Goal: Information Seeking & Learning: Learn about a topic

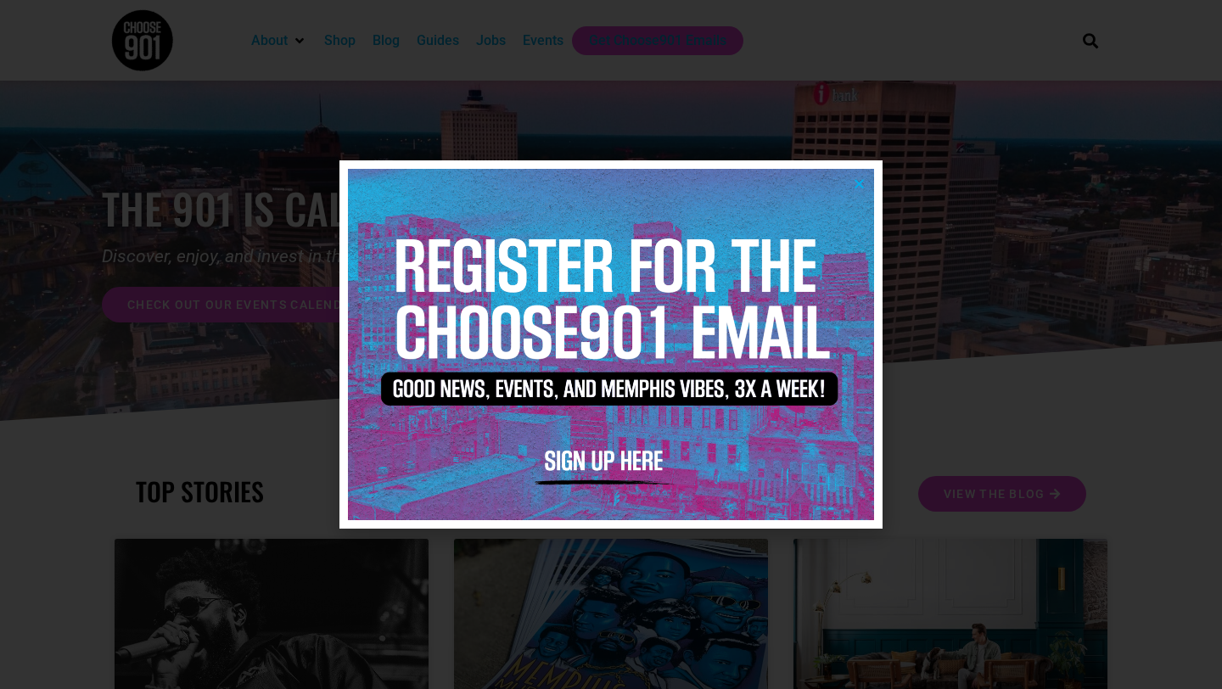
click at [859, 177] on icon "Close" at bounding box center [859, 183] width 13 height 13
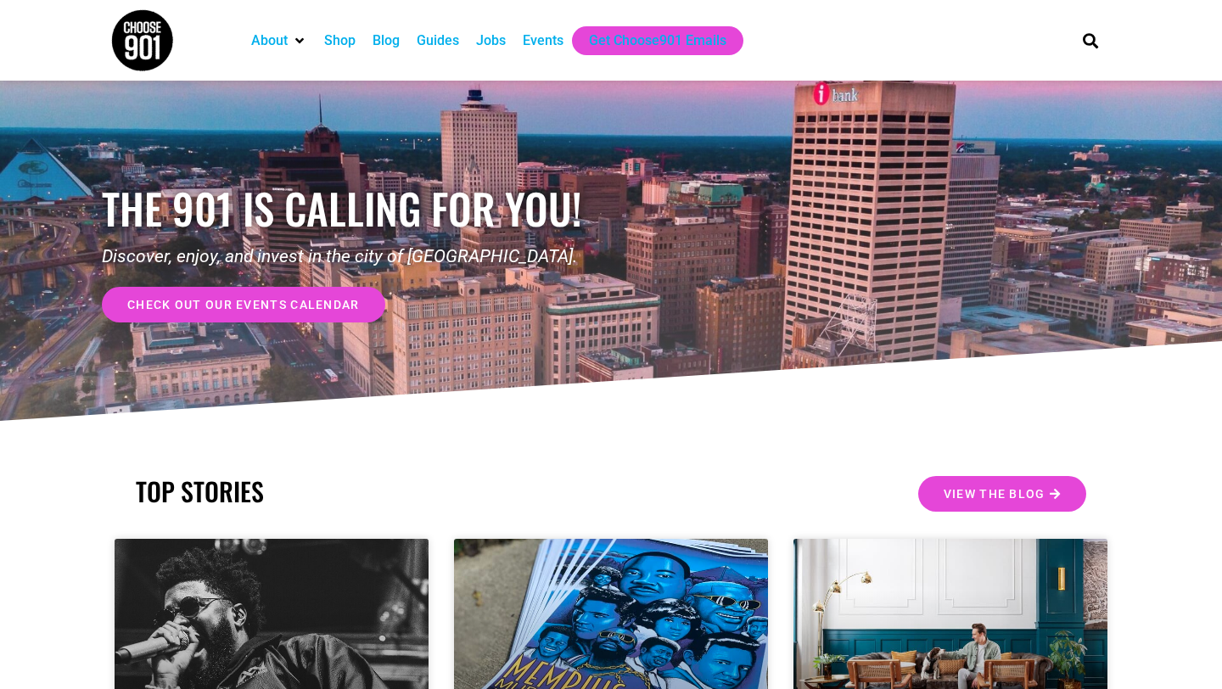
click at [388, 37] on div "Blog" at bounding box center [386, 41] width 27 height 20
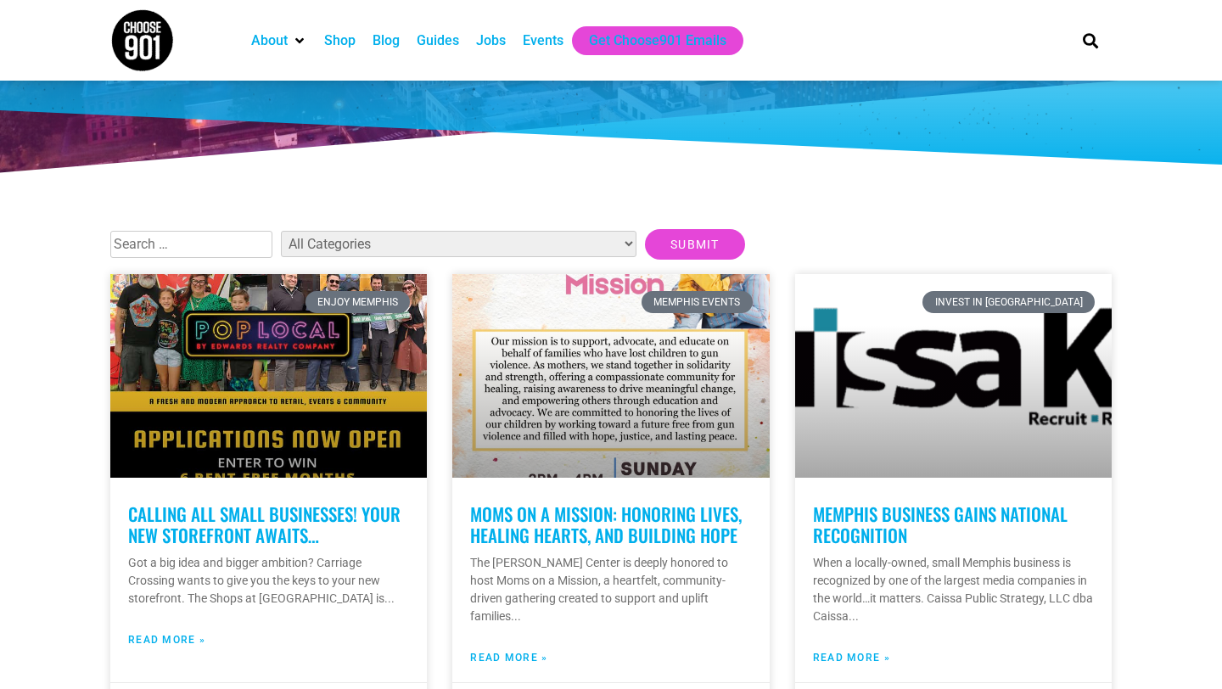
scroll to position [272, 0]
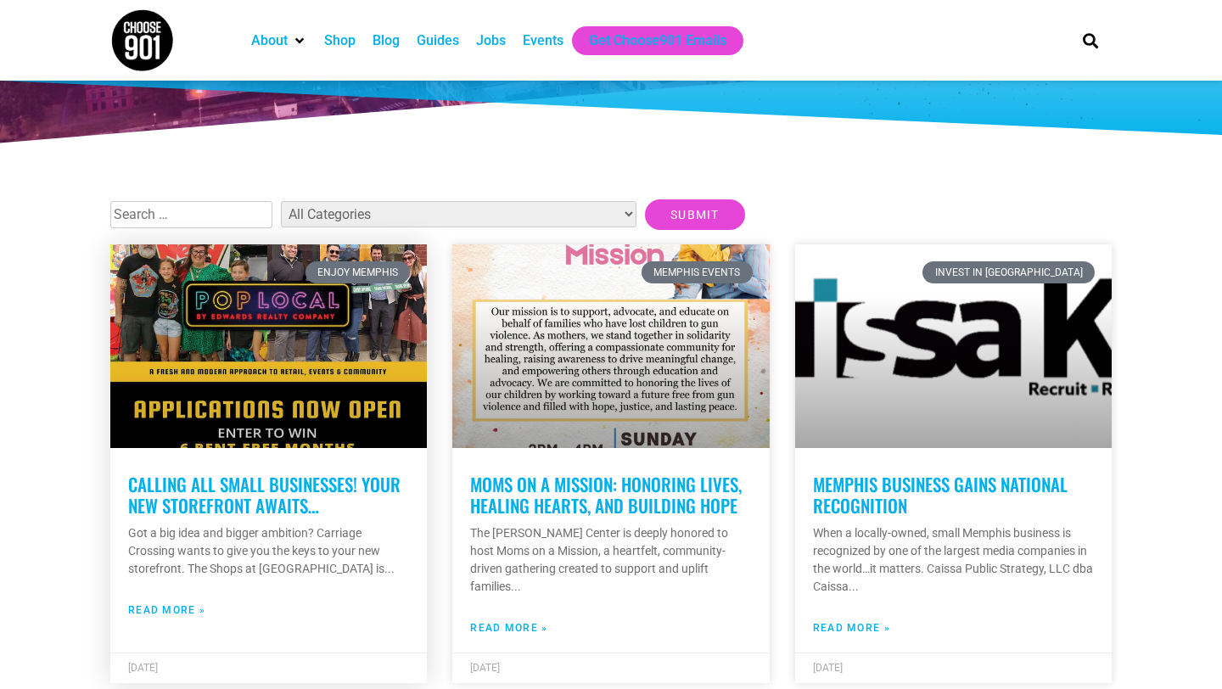
click at [194, 492] on link "Calling all small businesses! Your new storefront awaits…" at bounding box center [264, 495] width 272 height 48
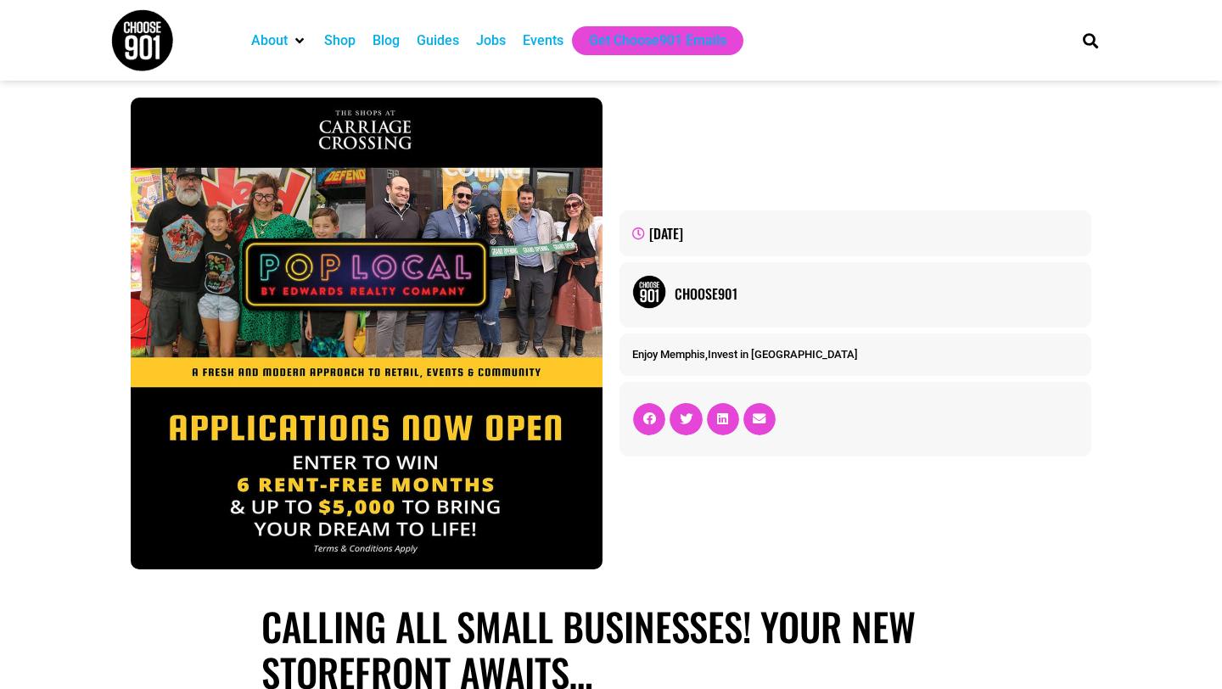
scroll to position [4, 0]
